Goal: Contribute content: Add original content to the website for others to see

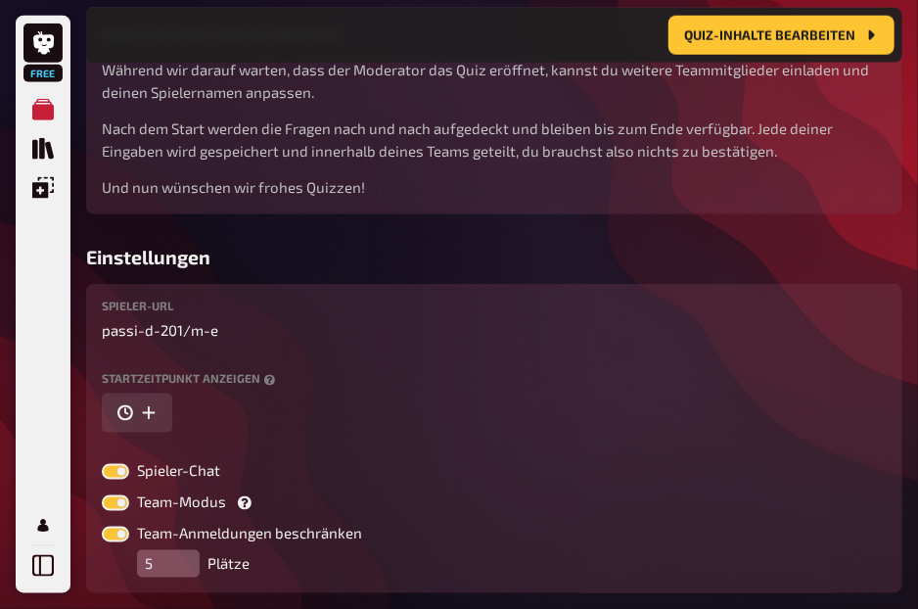
scroll to position [787, 0]
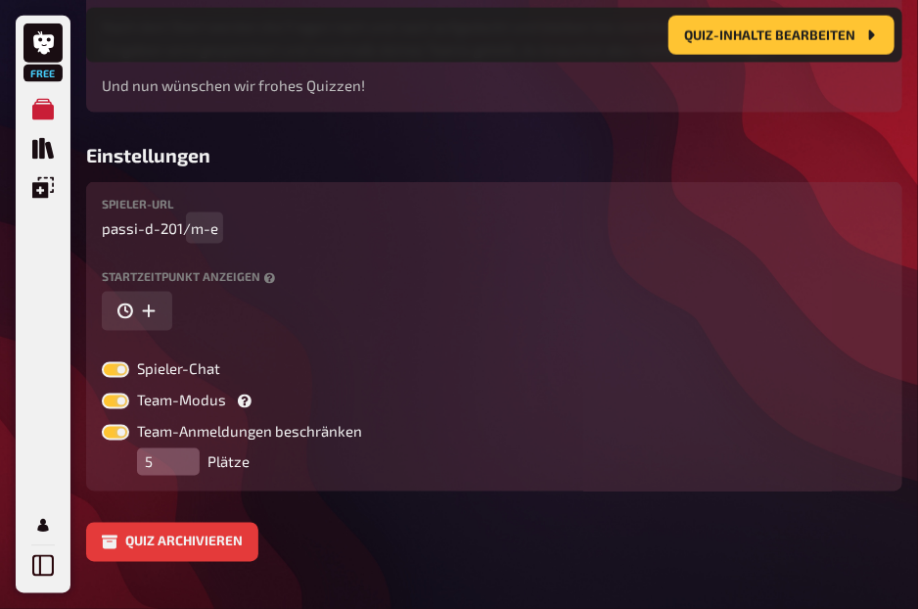
drag, startPoint x: 301, startPoint y: 215, endPoint x: 300, endPoint y: 241, distance: 25.5
drag, startPoint x: 300, startPoint y: 241, endPoint x: 239, endPoint y: 197, distance: 75.0
click at [239, 197] on div "Spieler-URL passi-d-201 / m-e Startzeitpunkt anzeigen Spieler-Chat Team-Modus T…" at bounding box center [494, 336] width 816 height 309
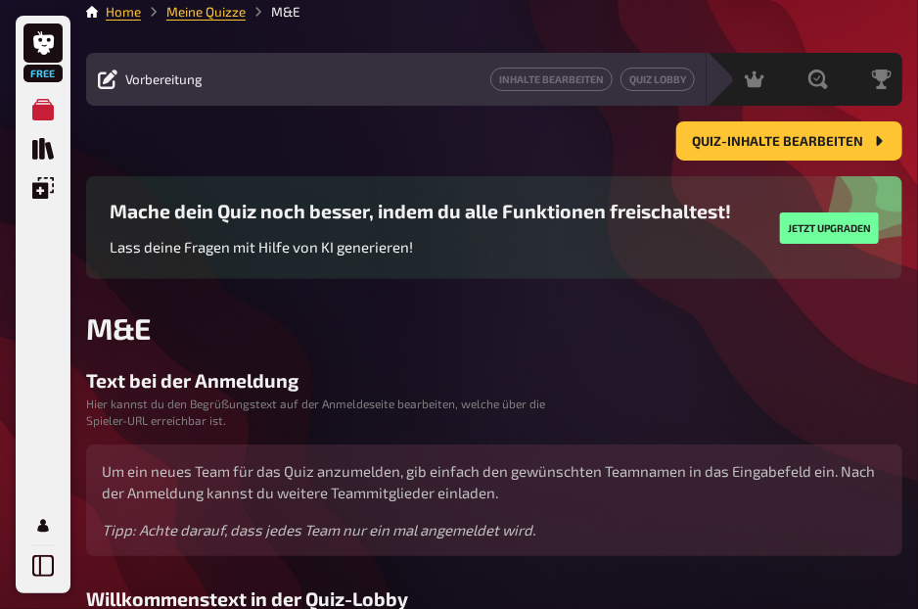
scroll to position [0, 0]
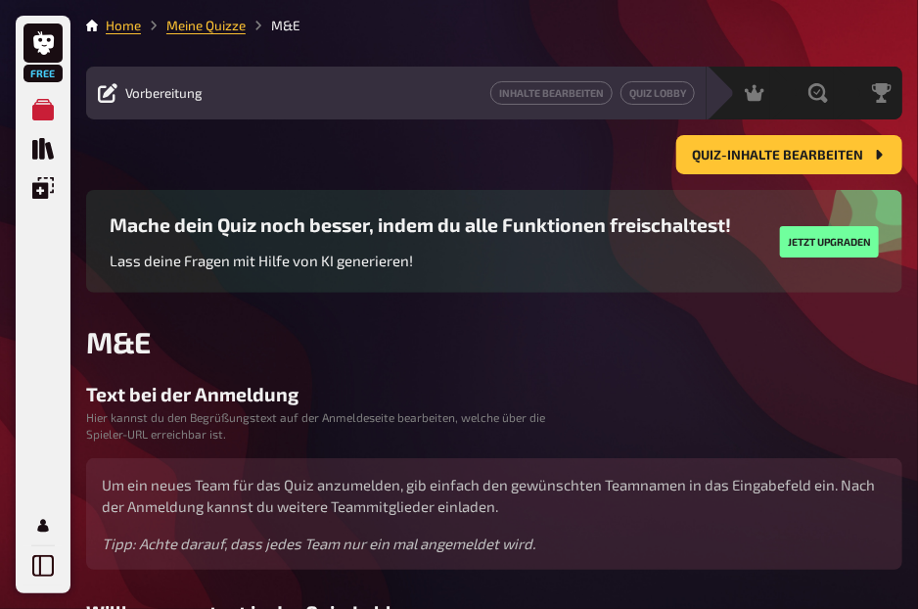
click at [137, 87] on span "Vorbereitung" at bounding box center [163, 93] width 77 height 16
click at [208, 32] on link "Meine Quizze" at bounding box center [205, 26] width 79 height 16
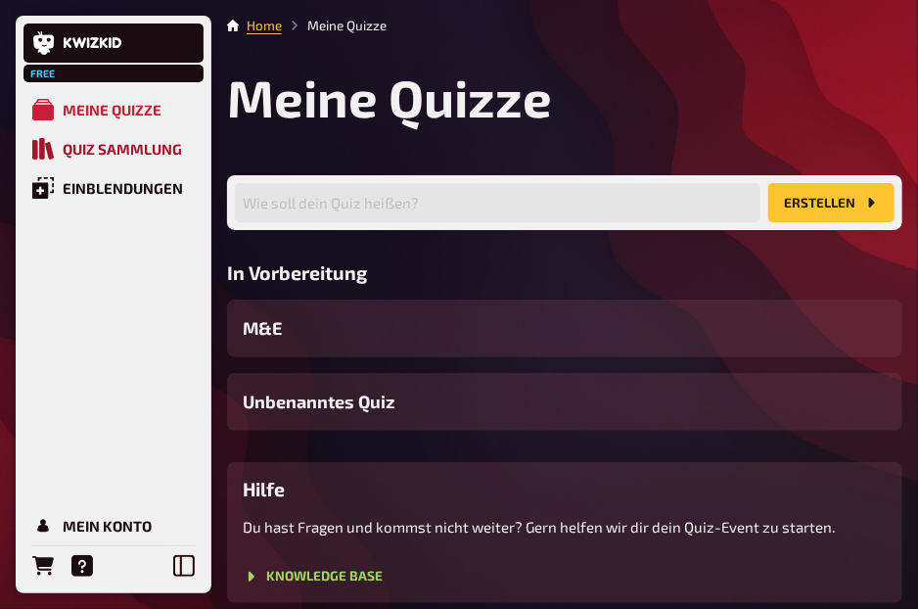
click at [118, 154] on div "Quiz Sammlung" at bounding box center [122, 149] width 119 height 18
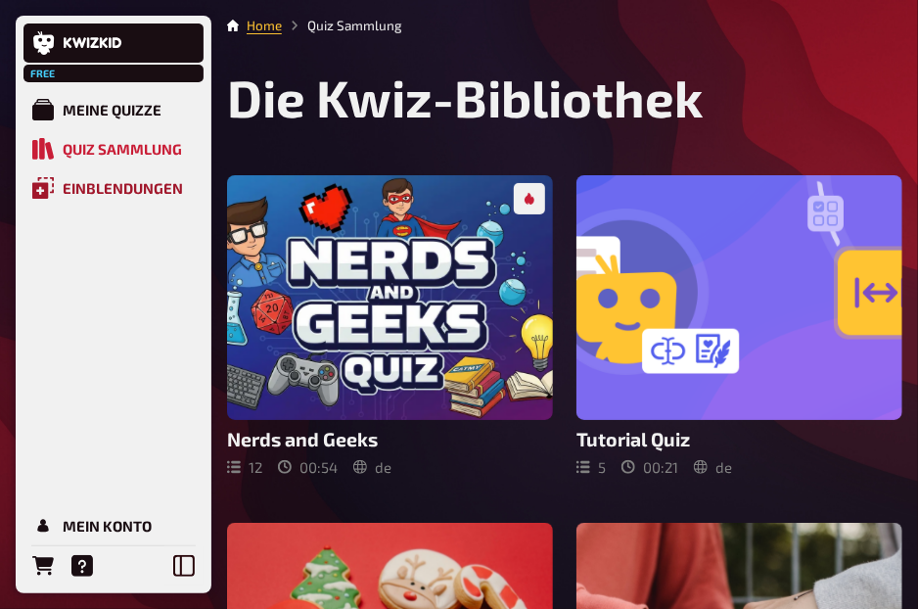
click at [104, 181] on div "Einblendungen" at bounding box center [123, 188] width 120 height 18
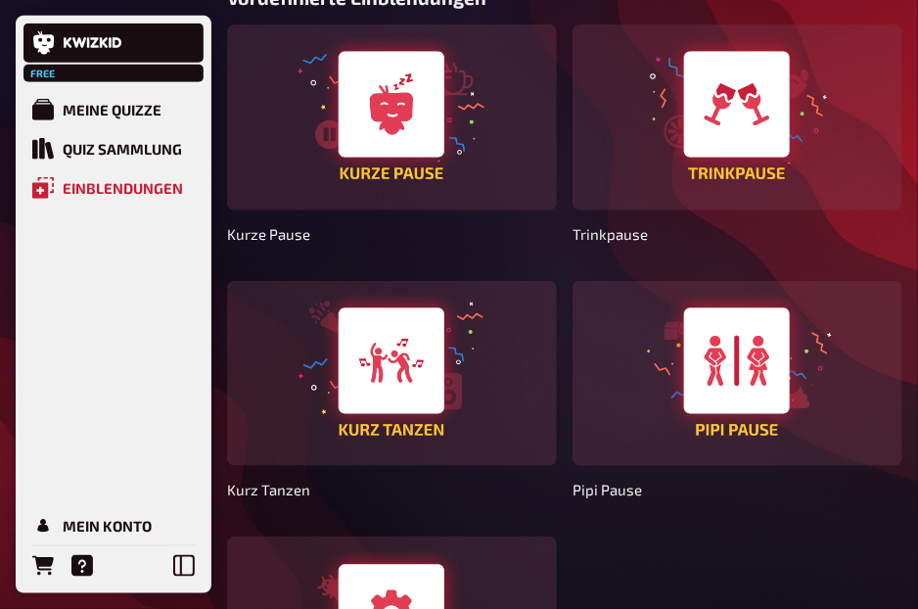
scroll to position [458, 0]
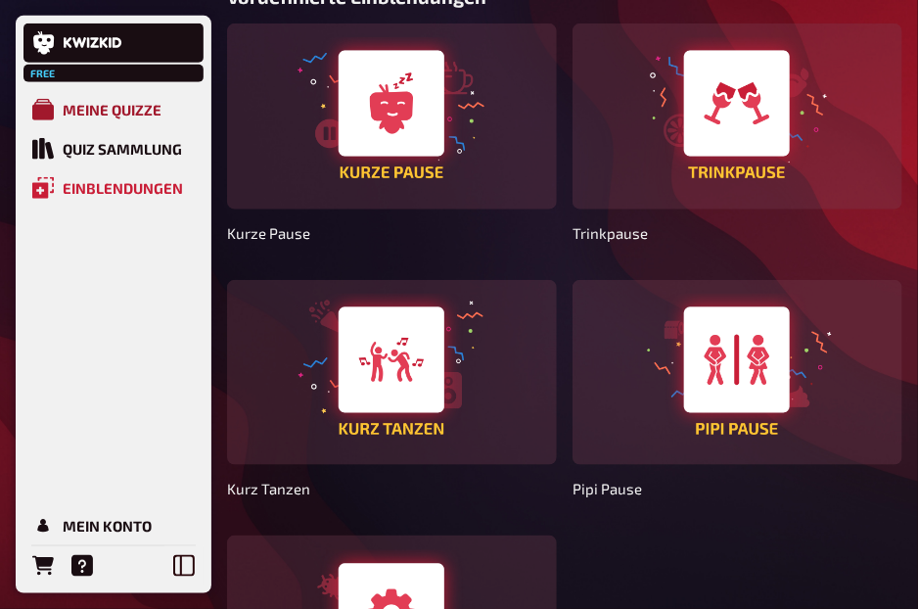
click at [121, 113] on div "Meine Quizze" at bounding box center [112, 110] width 99 height 18
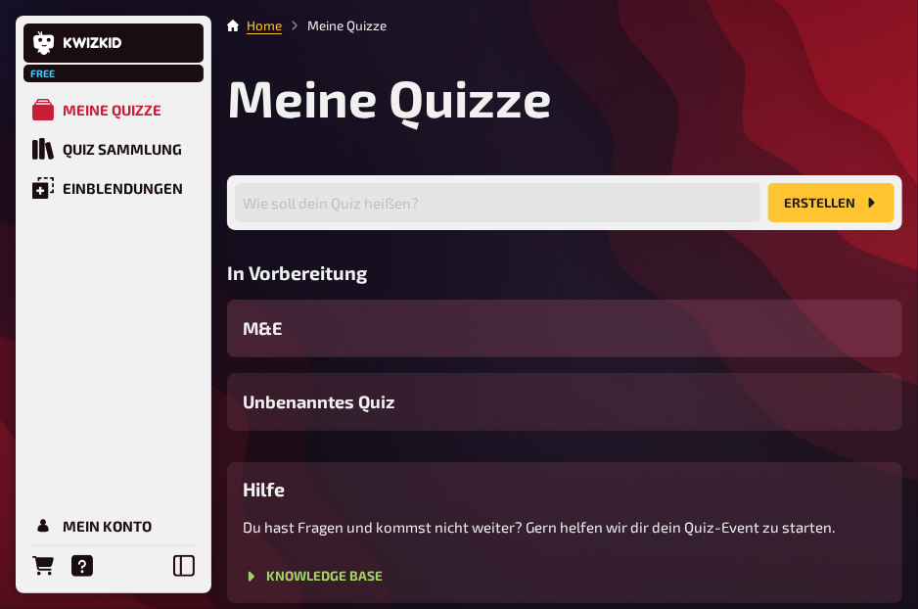
click at [313, 326] on div "M&E" at bounding box center [564, 329] width 675 height 58
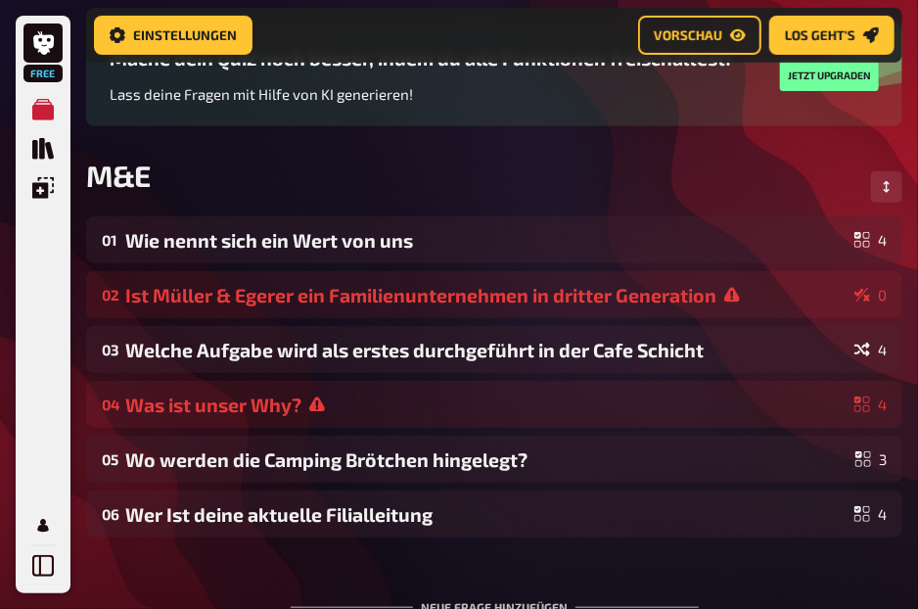
scroll to position [384, 0]
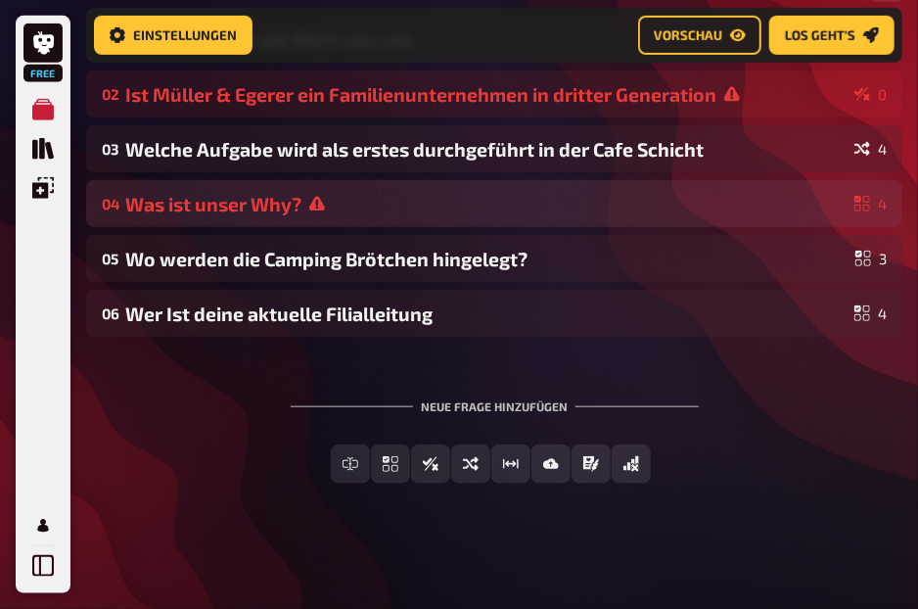
click at [307, 203] on div "Was ist unser Why?" at bounding box center [485, 204] width 721 height 23
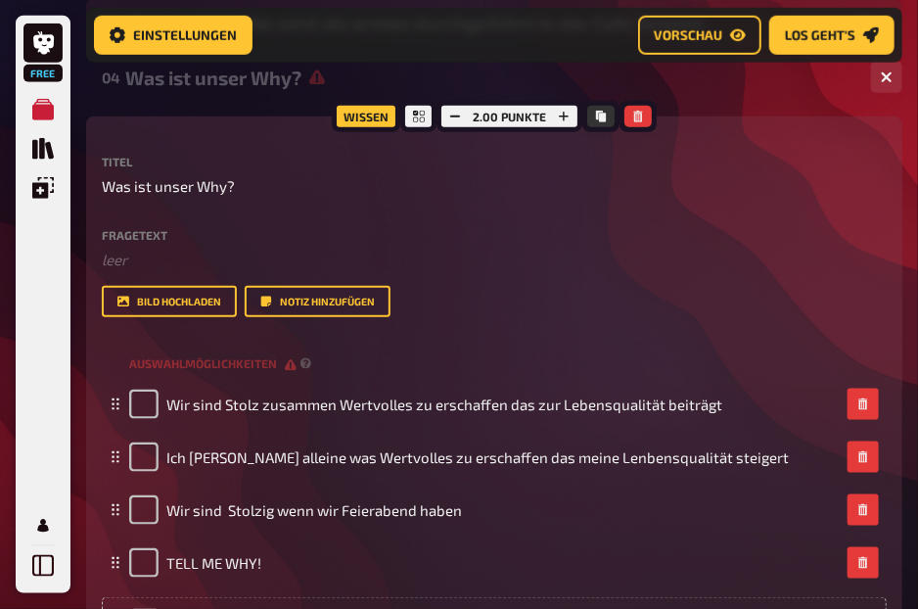
scroll to position [562, 0]
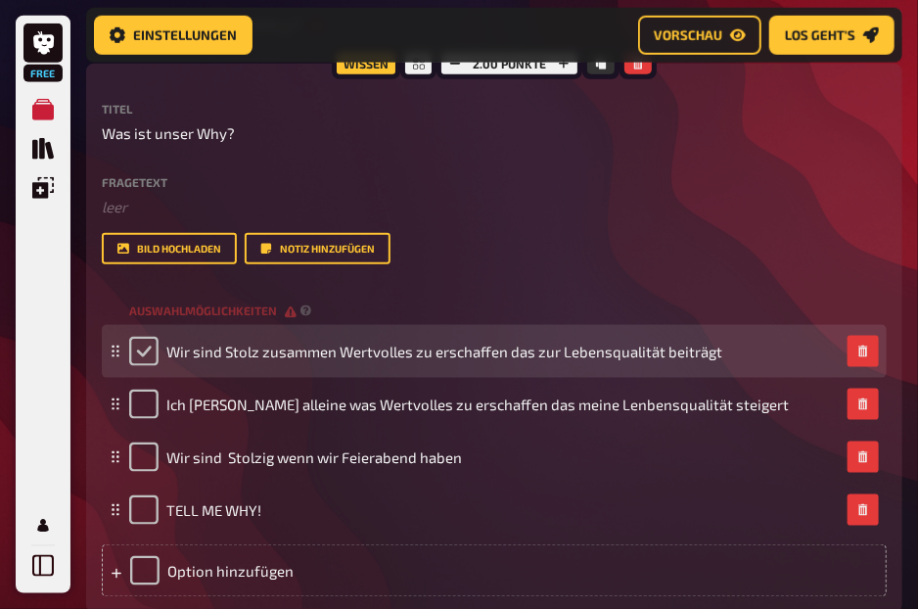
click at [143, 343] on input "checkbox" at bounding box center [143, 351] width 29 height 29
checkbox input "true"
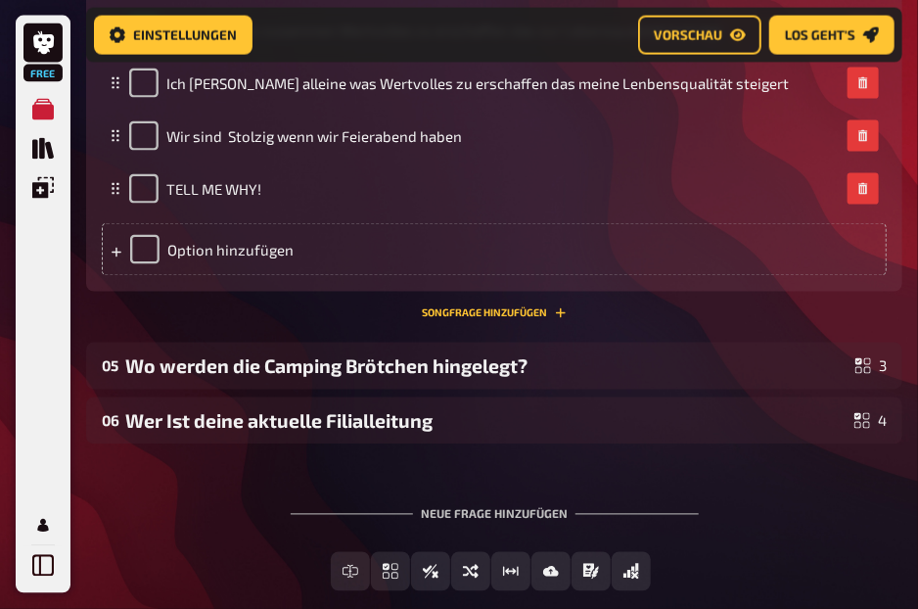
scroll to position [892, 0]
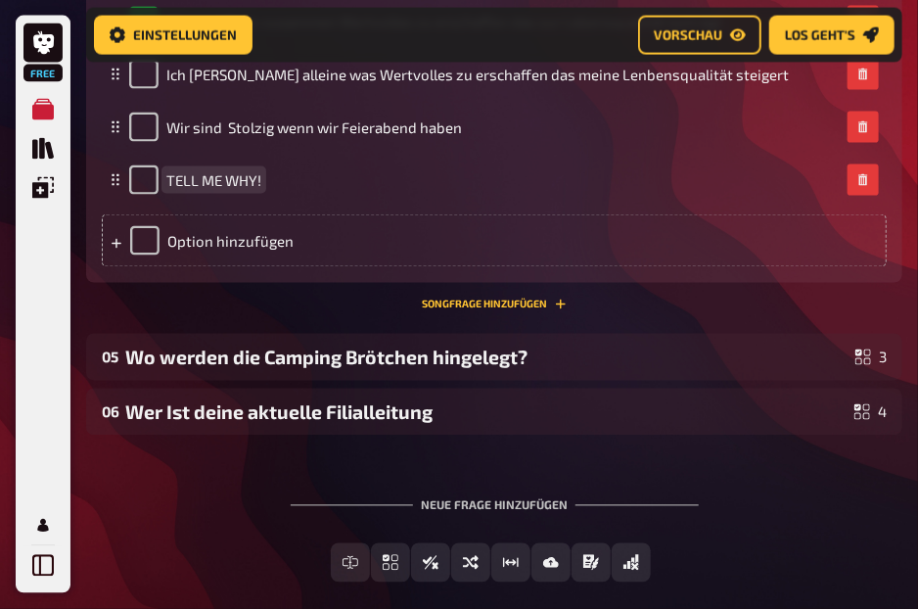
click at [482, 205] on div "TELL ME WHY!" at bounding box center [494, 180] width 785 height 53
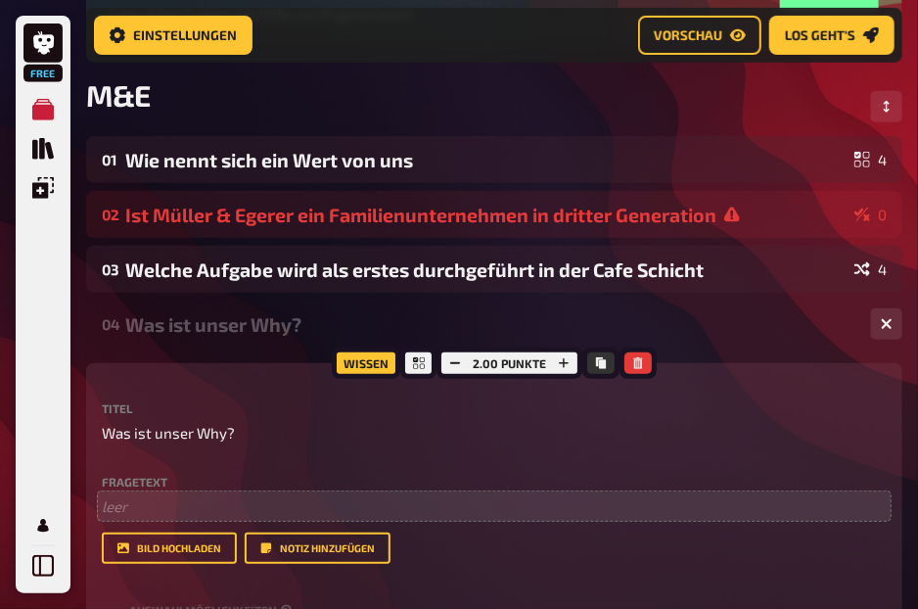
scroll to position [261, 0]
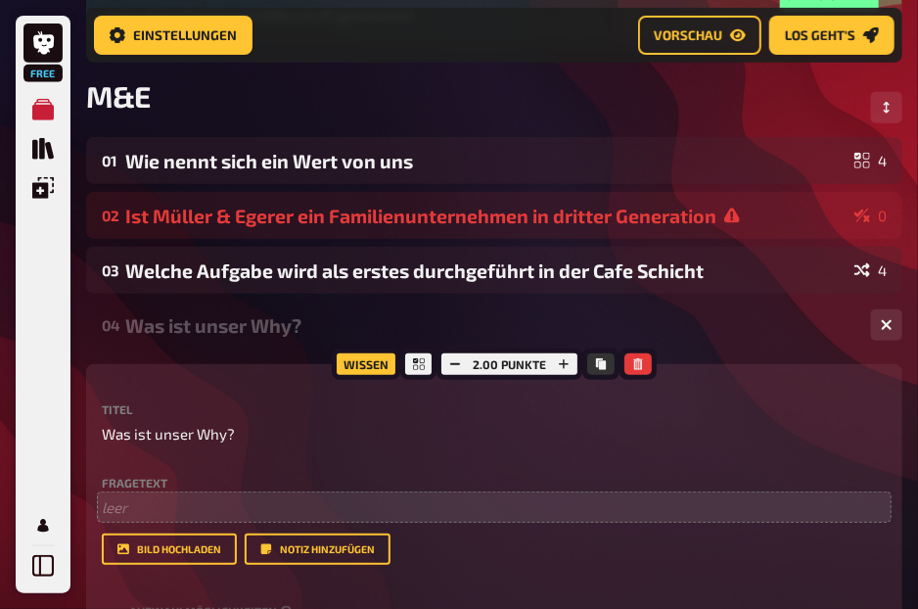
click at [482, 205] on div "Ist Müller & Egerer ein Familienunternehmen in dritter Generation" at bounding box center [485, 216] width 721 height 23
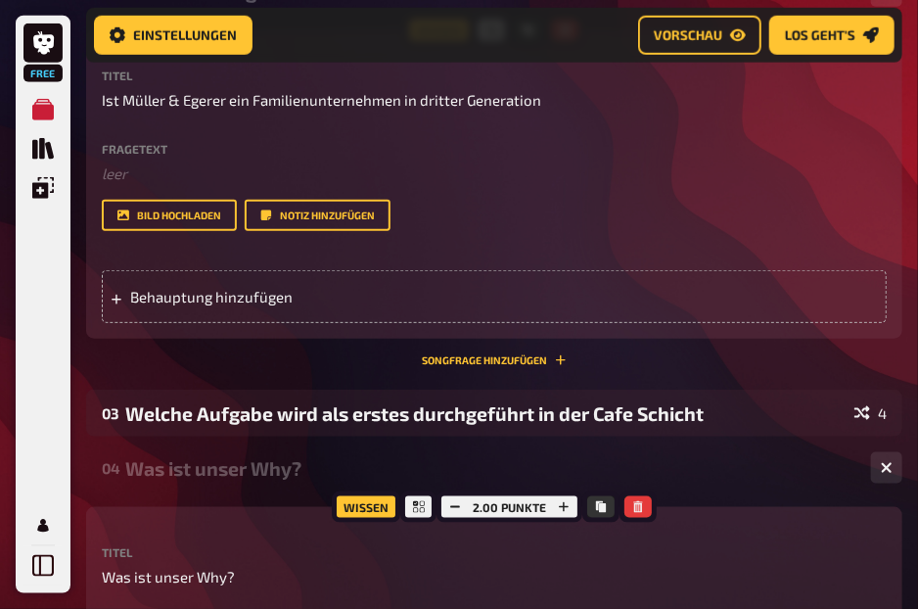
scroll to position [486, 0]
click at [176, 310] on div "Behauptung hinzufügen" at bounding box center [494, 296] width 785 height 53
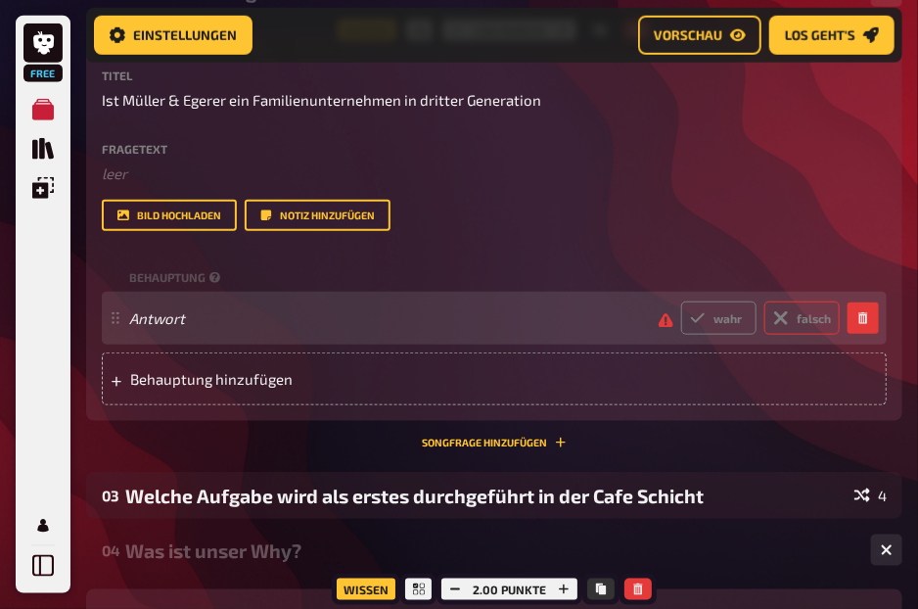
click at [793, 322] on label "falsch" at bounding box center [802, 317] width 75 height 33
click at [681, 301] on input "falsch" at bounding box center [680, 301] width 1 height 1
radio input "true"
click at [486, 319] on span at bounding box center [397, 318] width 536 height 18
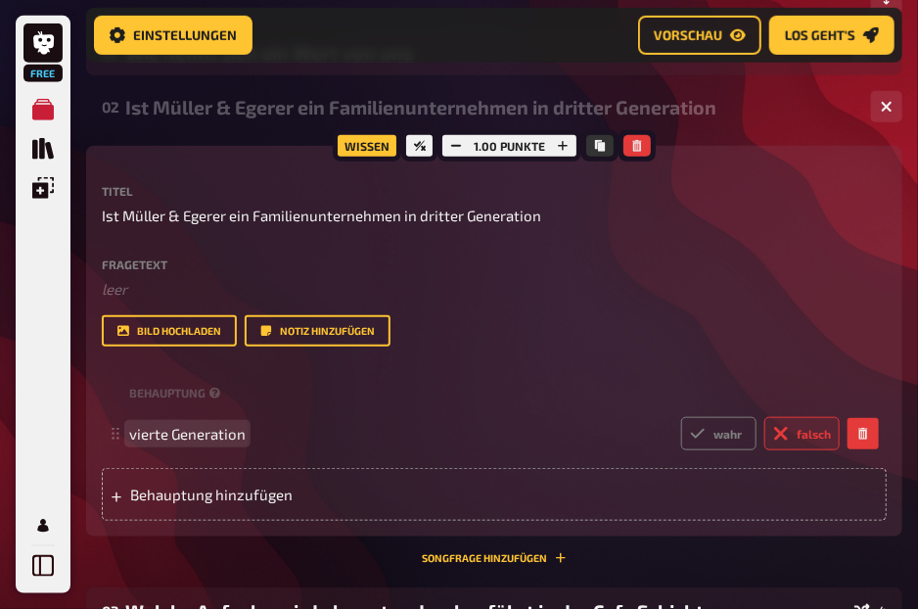
scroll to position [368, 0]
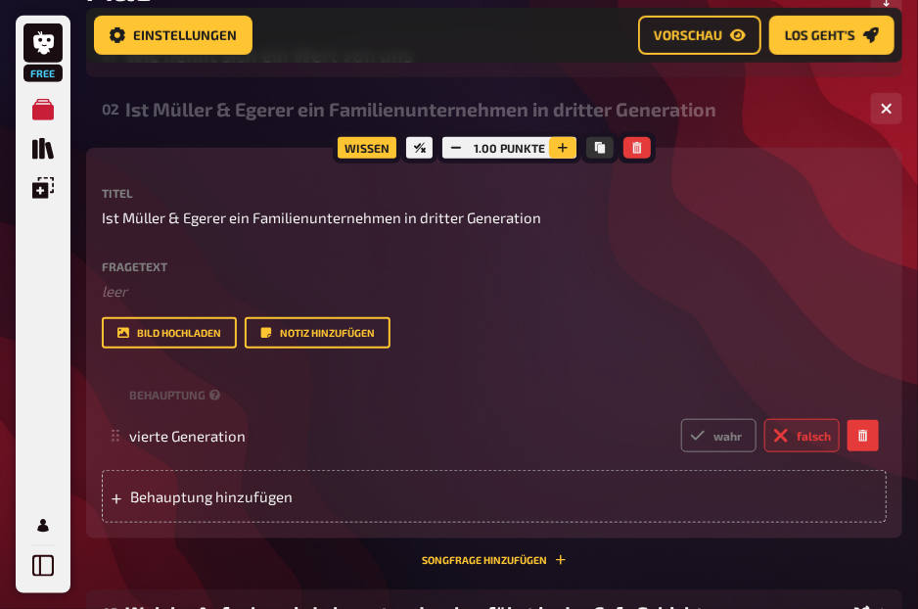
click at [560, 146] on icon "button" at bounding box center [563, 148] width 12 height 12
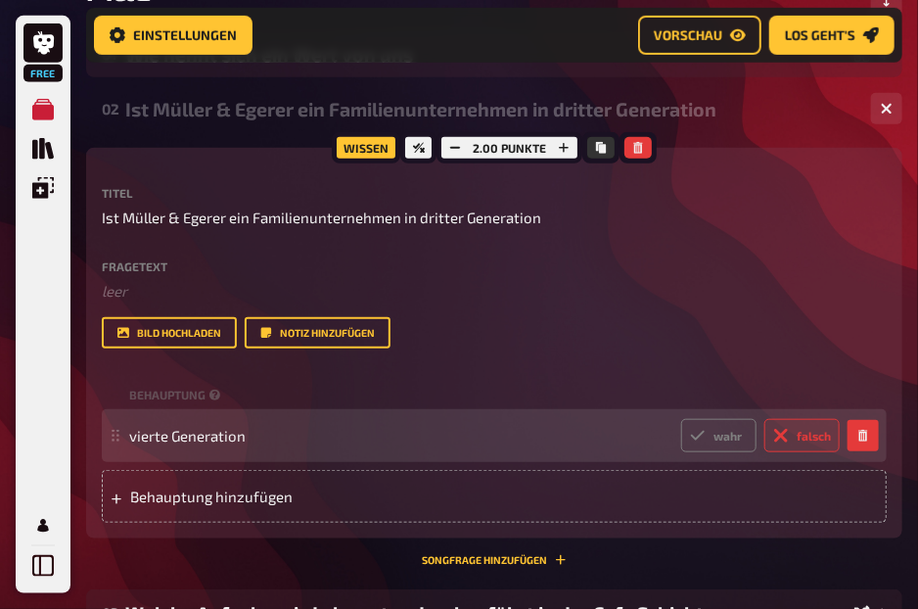
click at [282, 436] on span "vierte Generation" at bounding box center [397, 436] width 536 height 18
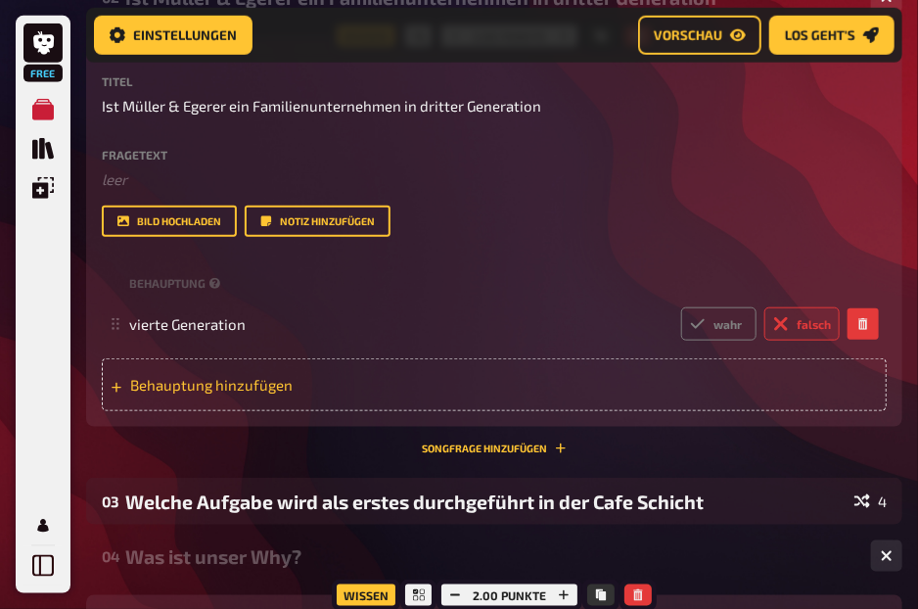
scroll to position [486, 0]
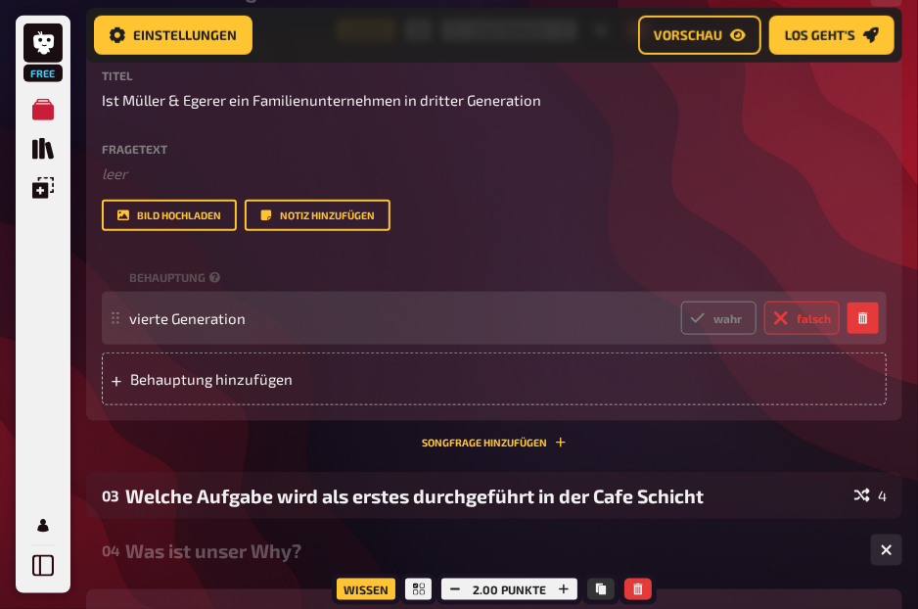
click at [302, 339] on div "vierte Generation wahr falsch" at bounding box center [494, 318] width 785 height 53
click at [278, 321] on span "vierte Generation" at bounding box center [397, 318] width 536 height 18
click at [219, 309] on span "vierte Generation" at bounding box center [187, 318] width 116 height 18
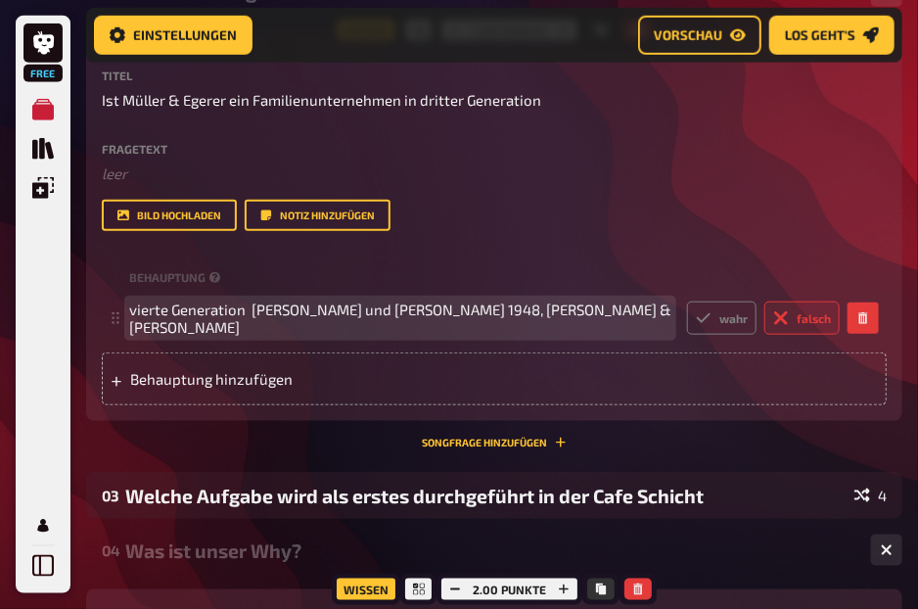
scroll to position [477, 0]
